Goal: Register for event/course

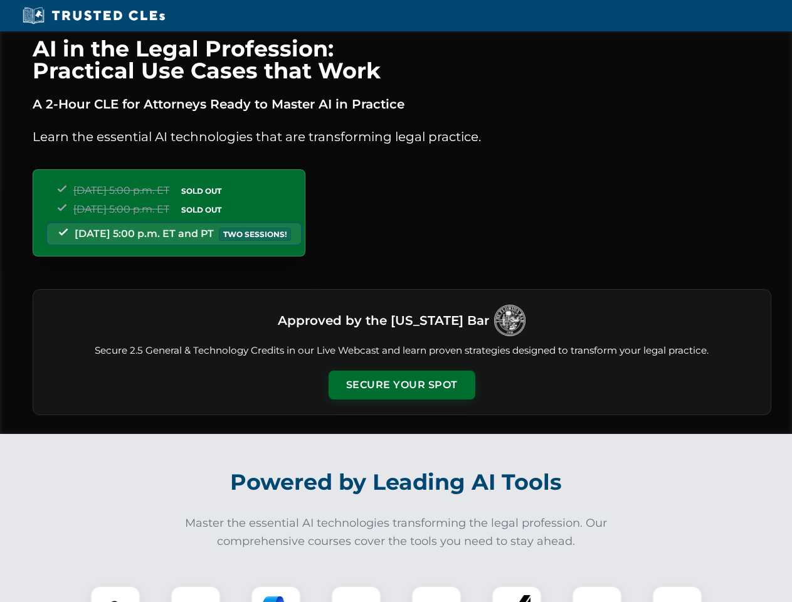
click at [401, 385] on button "Secure Your Spot" at bounding box center [402, 385] width 147 height 29
click at [115, 594] on img at bounding box center [115, 611] width 36 height 36
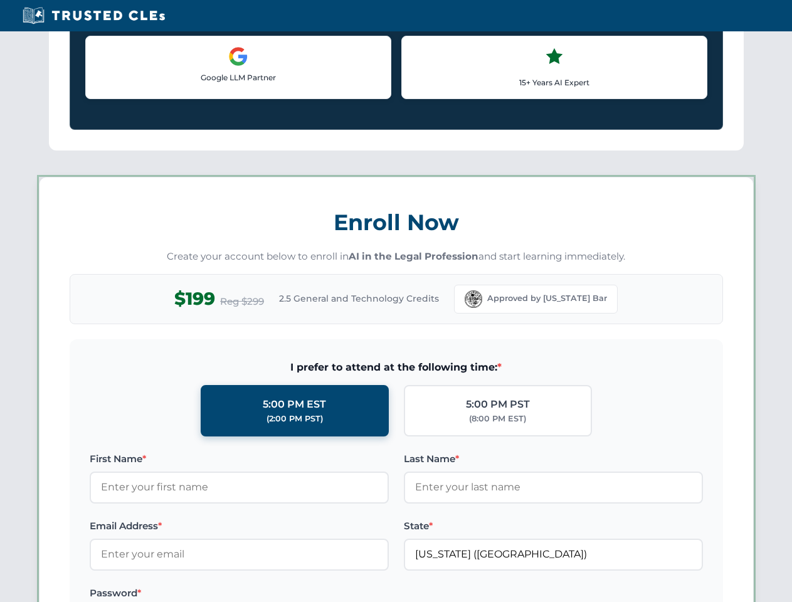
click at [276, 594] on label "Password *" at bounding box center [239, 593] width 299 height 15
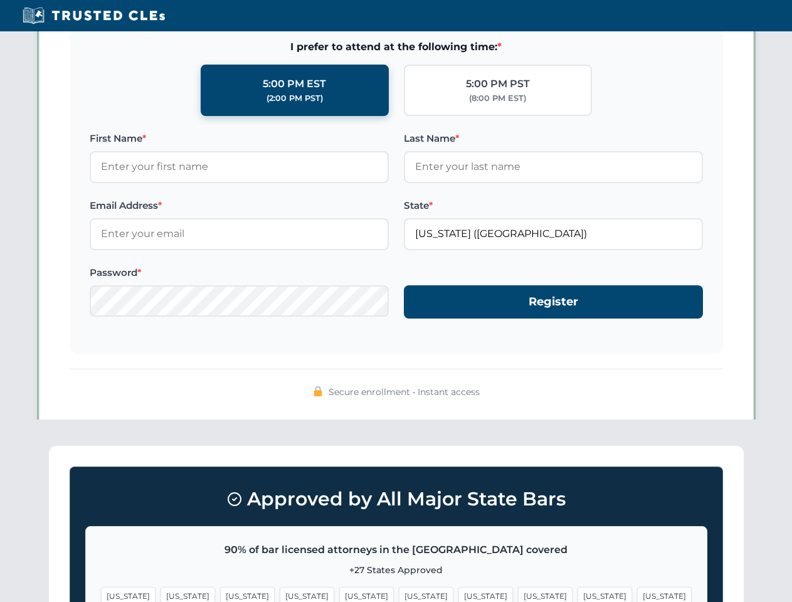
click at [578, 594] on span "[US_STATE]" at bounding box center [605, 596] width 55 height 18
